Goal: Information Seeking & Learning: Find specific fact

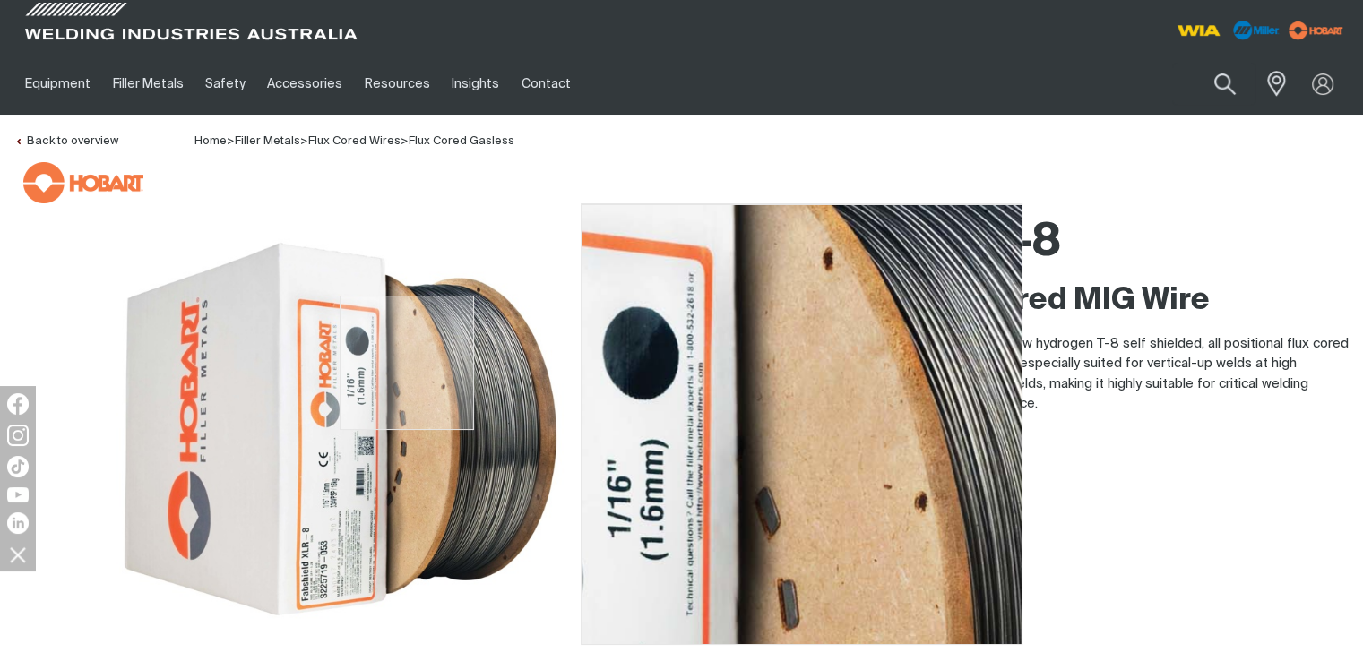
drag, startPoint x: 407, startPoint y: 363, endPoint x: 563, endPoint y: 333, distance: 158.7
click at [563, 333] on img at bounding box center [340, 429] width 448 height 448
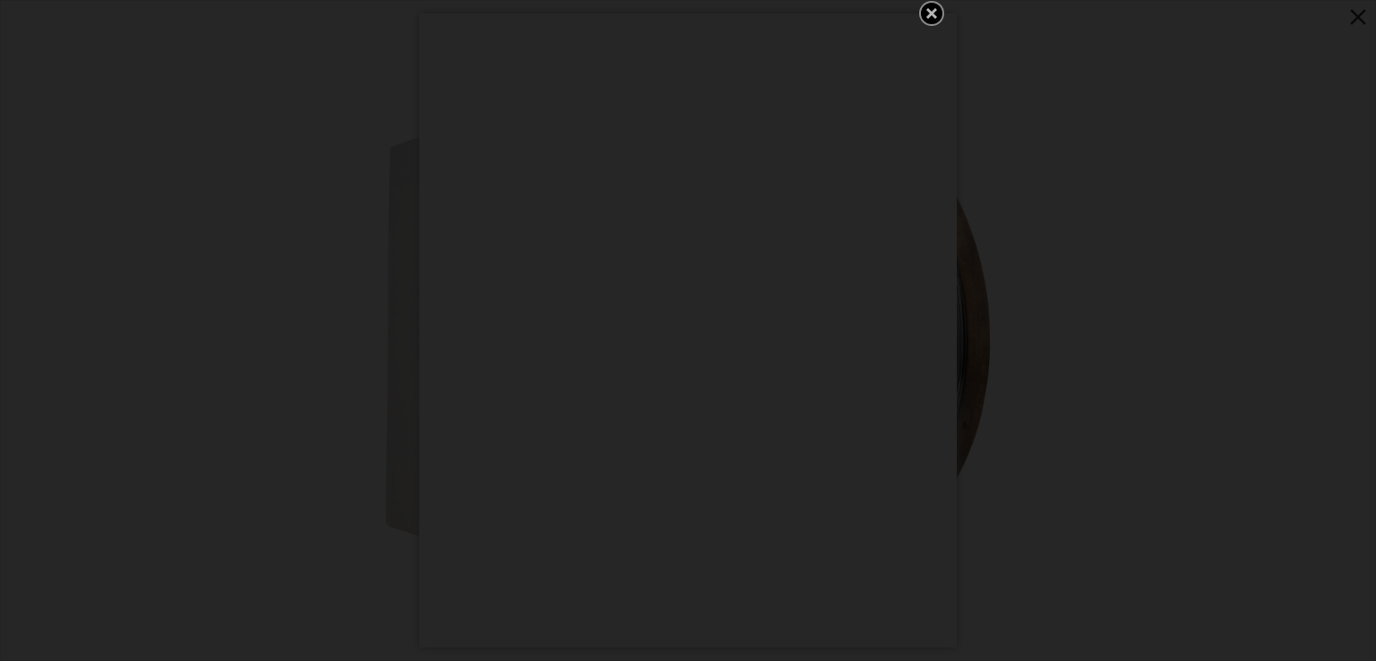
drag, startPoint x: 547, startPoint y: 321, endPoint x: 930, endPoint y: 4, distance: 497.2
click at [930, 4] on icon "Get 5 WIA Welding Guides Free!" at bounding box center [932, 14] width 22 height 22
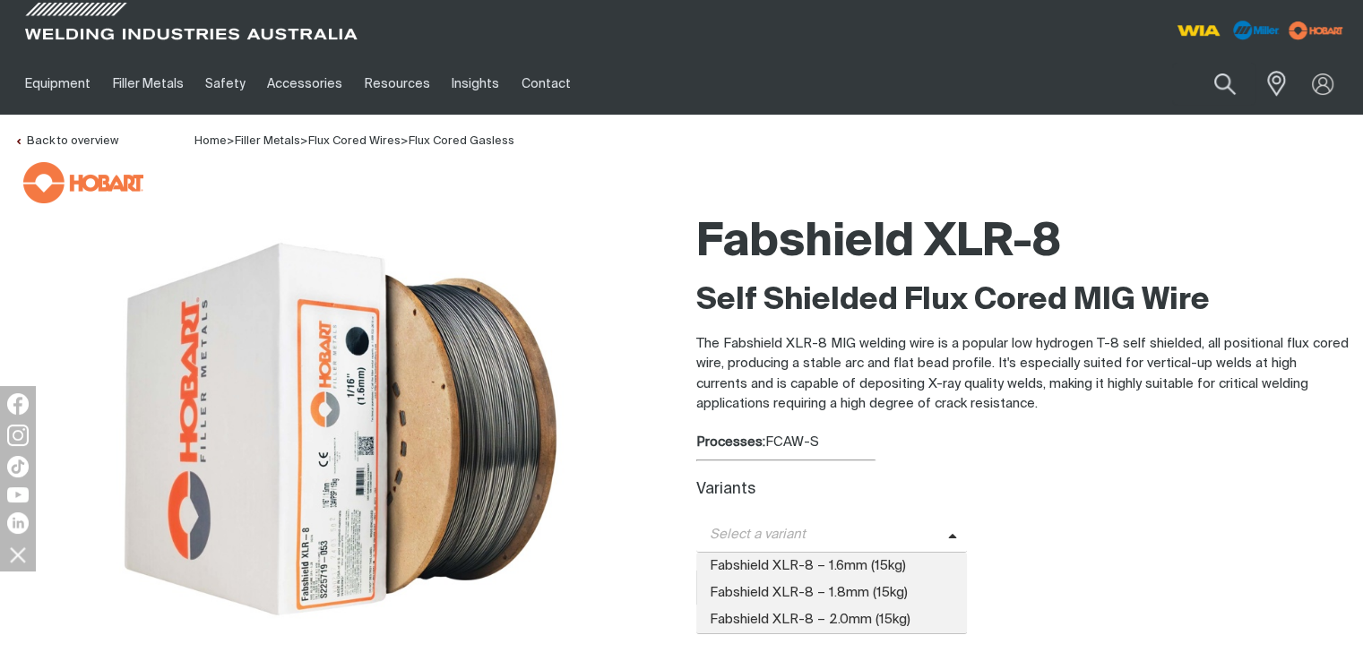
click at [746, 522] on span "Select a variant" at bounding box center [832, 535] width 272 height 35
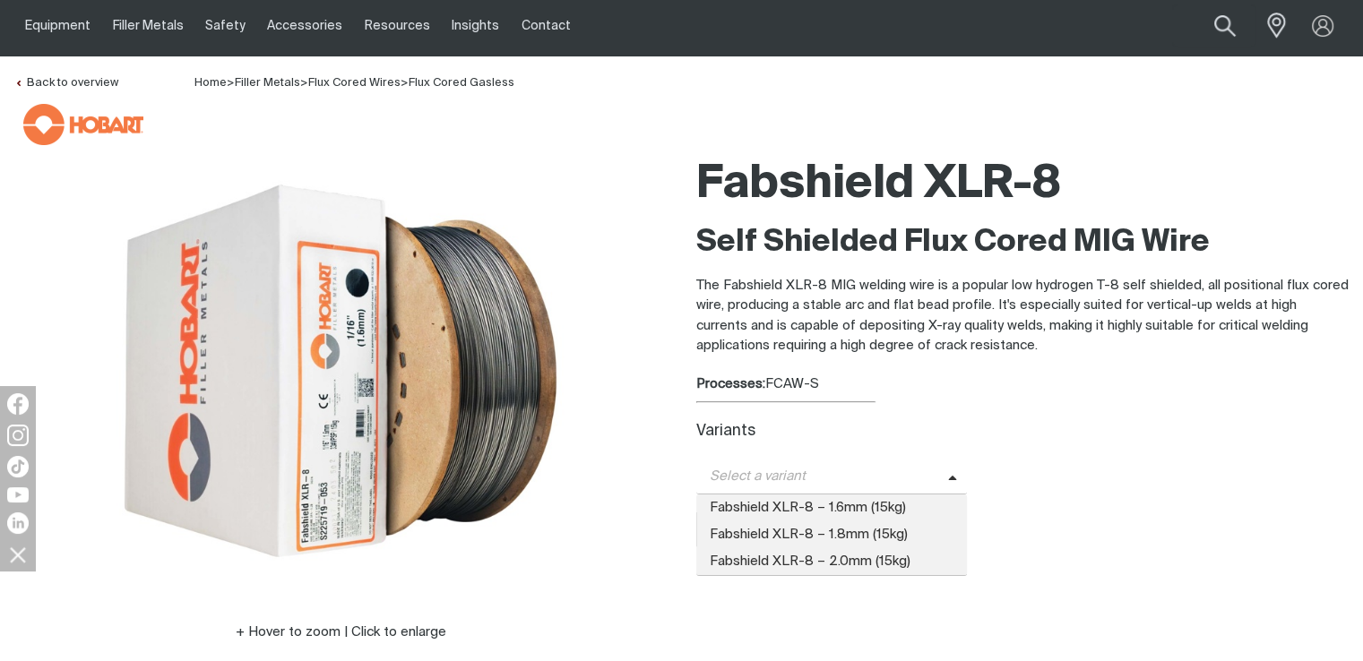
scroll to position [90, 0]
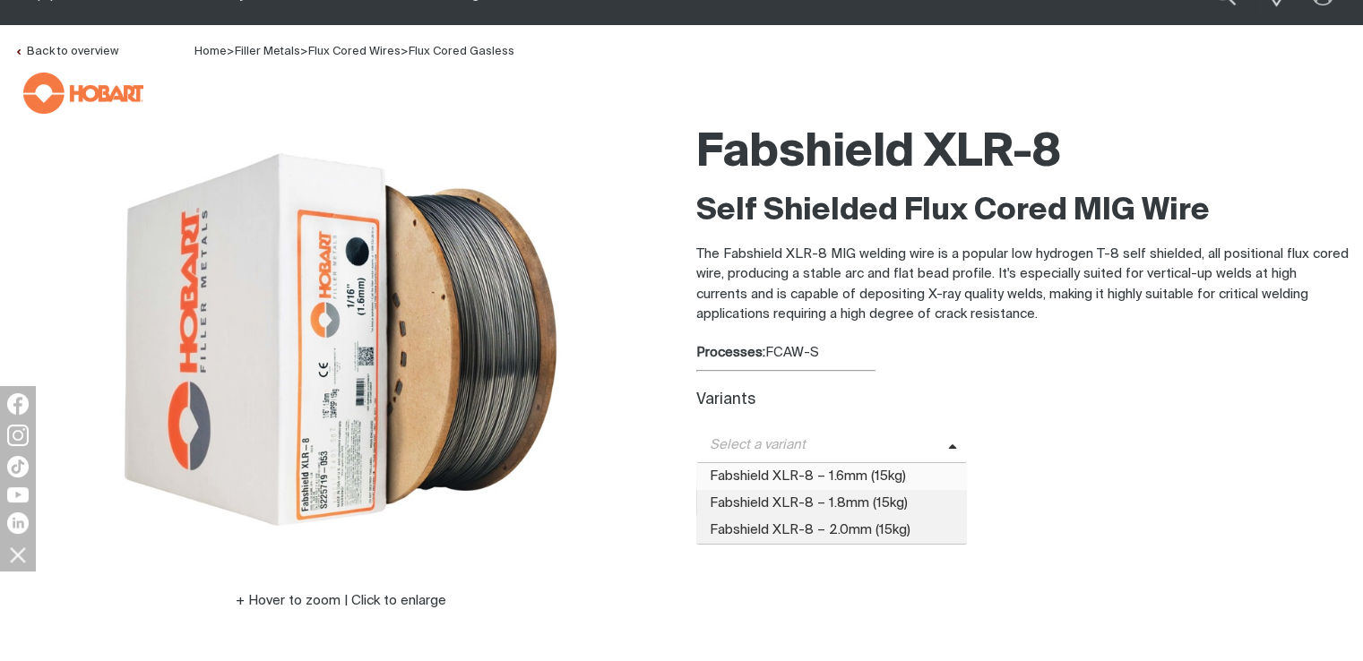
click at [892, 478] on span "Fabshield XLR-8 – 1.6mm (15kg)" at bounding box center [832, 476] width 272 height 27
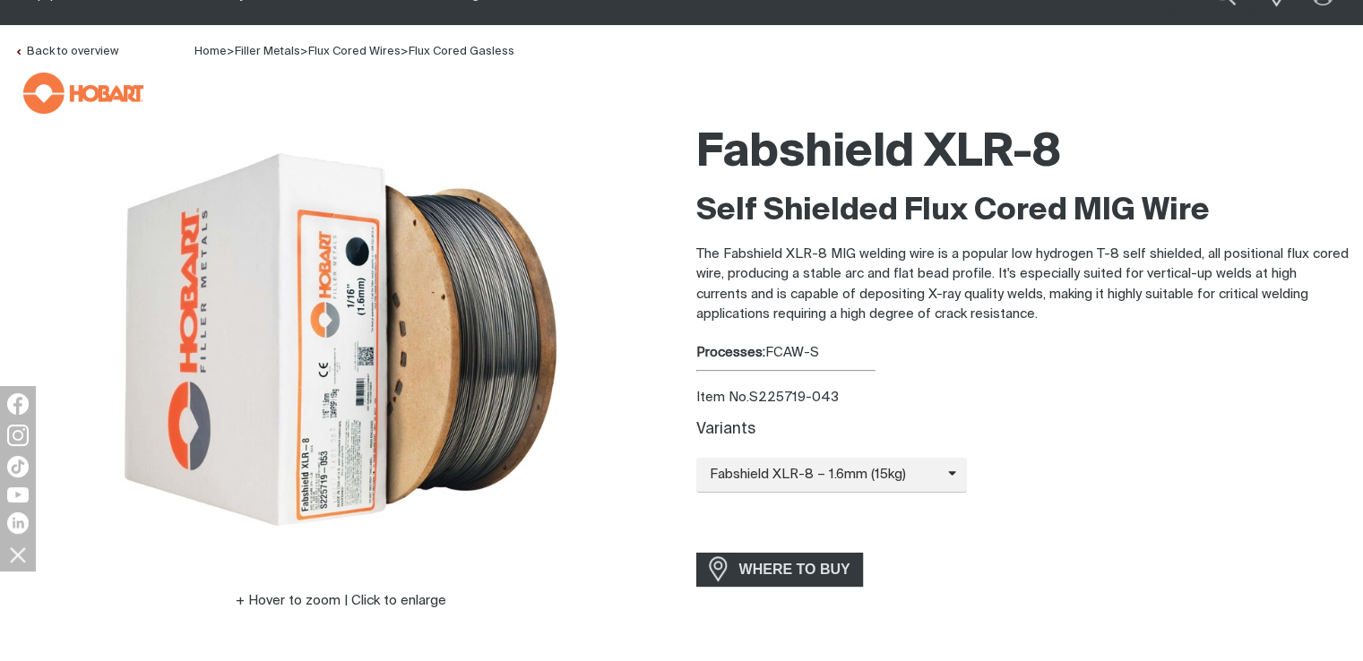
click at [761, 501] on div "Variants Fabshield XLR-8 – 1.6mm (15kg) Fabshield XLR-8 – 1.6mm (15kg) Fabshiel…" at bounding box center [1022, 478] width 653 height 114
click at [696, 147] on h1 "Fabshield XLR-8" at bounding box center [1022, 154] width 653 height 58
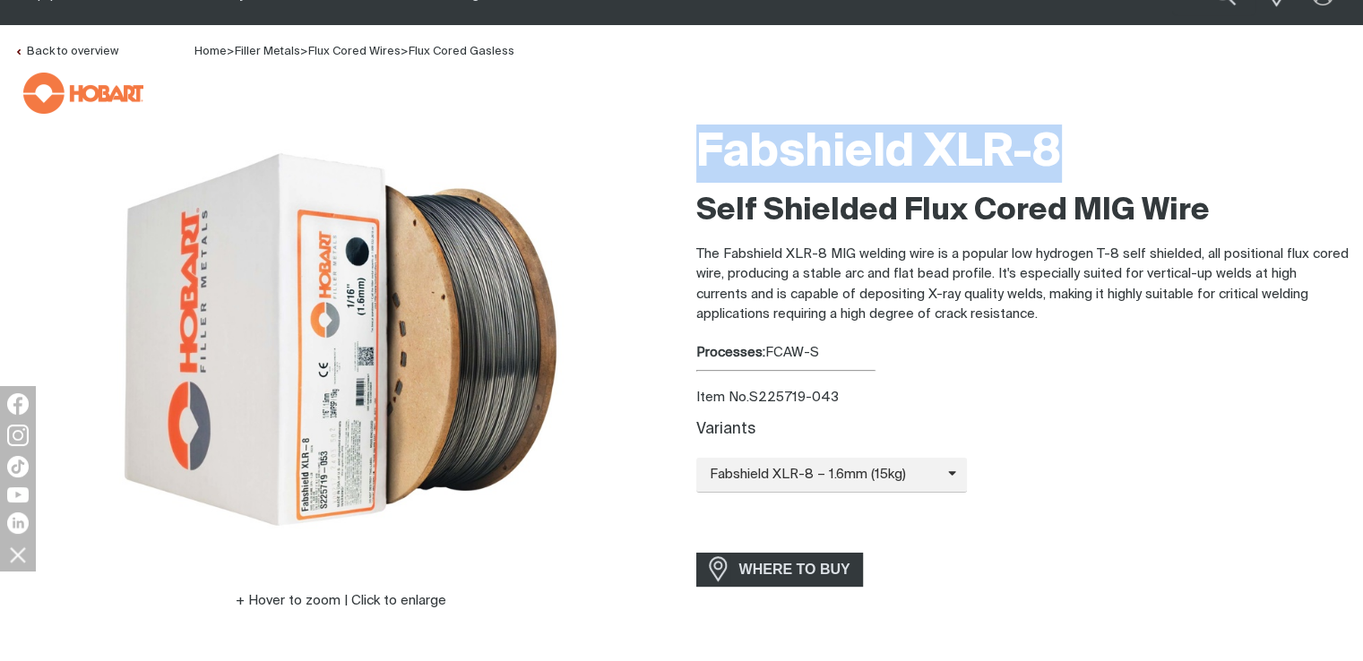
drag, startPoint x: 703, startPoint y: 148, endPoint x: 1067, endPoint y: 148, distance: 363.8
click at [1067, 148] on h1 "Fabshield XLR-8" at bounding box center [1022, 154] width 653 height 58
copy h1 "Fabshield XLR-8"
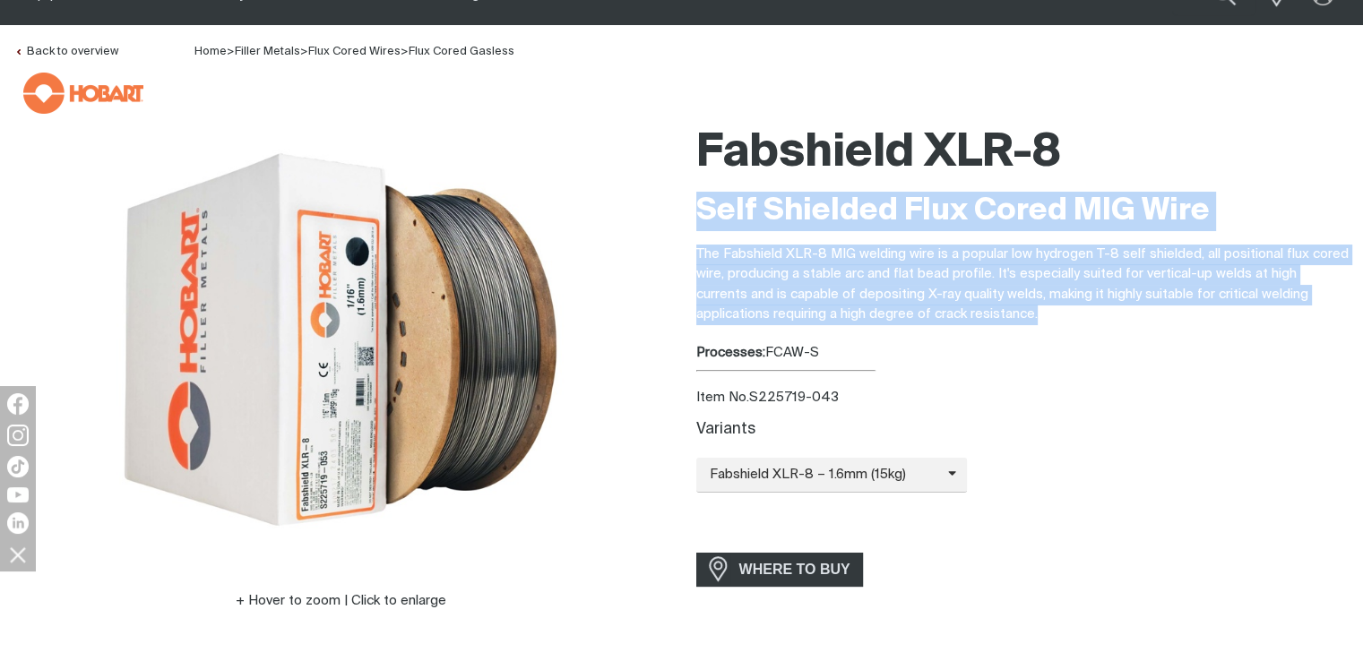
drag, startPoint x: 699, startPoint y: 210, endPoint x: 1014, endPoint y: 323, distance: 335.3
click at [1014, 323] on div "Self Shielded Flux Cored MIG Wire The Fabshield XLR-8 MIG welding wire is a pop…" at bounding box center [1022, 259] width 653 height 134
copy div "Self Shielded Flux Cored MIG Wire The Fabshield XLR-8 MIG welding wire is a pop…"
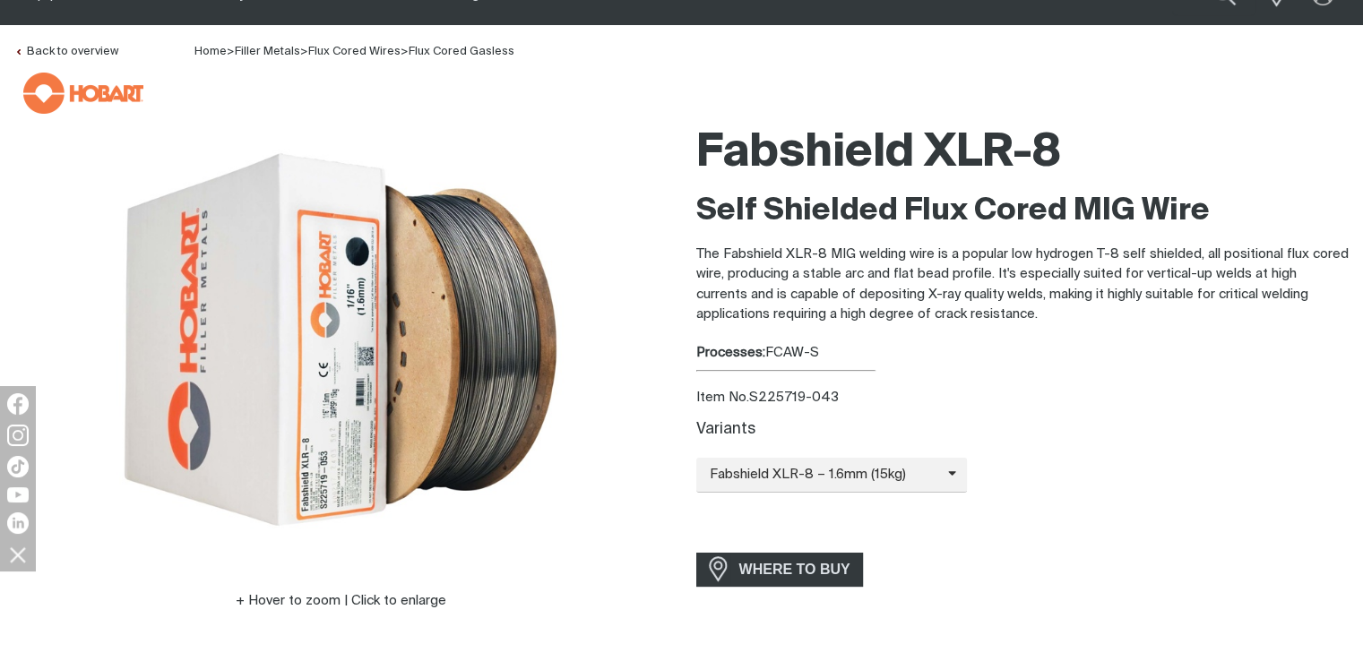
click at [861, 388] on div "Item No. S225719-043" at bounding box center [1022, 398] width 653 height 21
drag, startPoint x: 753, startPoint y: 399, endPoint x: 850, endPoint y: 400, distance: 97.7
click at [850, 400] on div "Item No. S225719-043" at bounding box center [1022, 398] width 653 height 21
copy div "S225719-043"
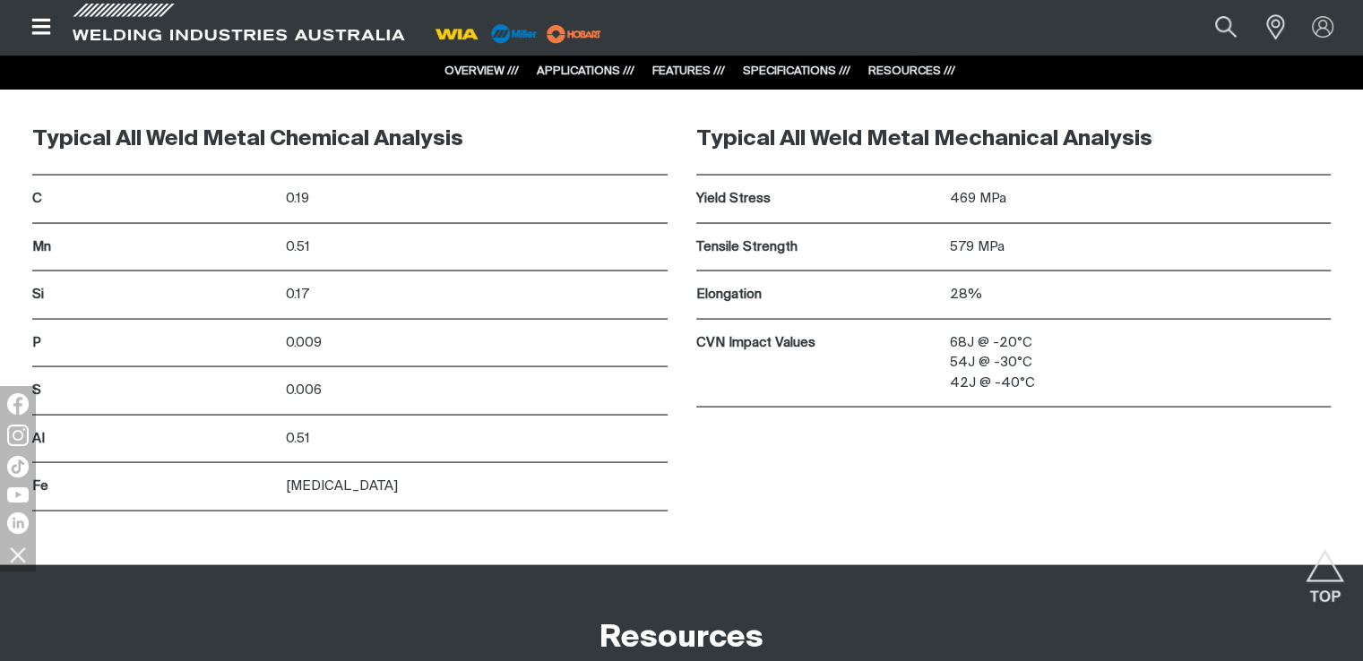
scroll to position [3495, 0]
